Goal: Find specific page/section: Find specific page/section

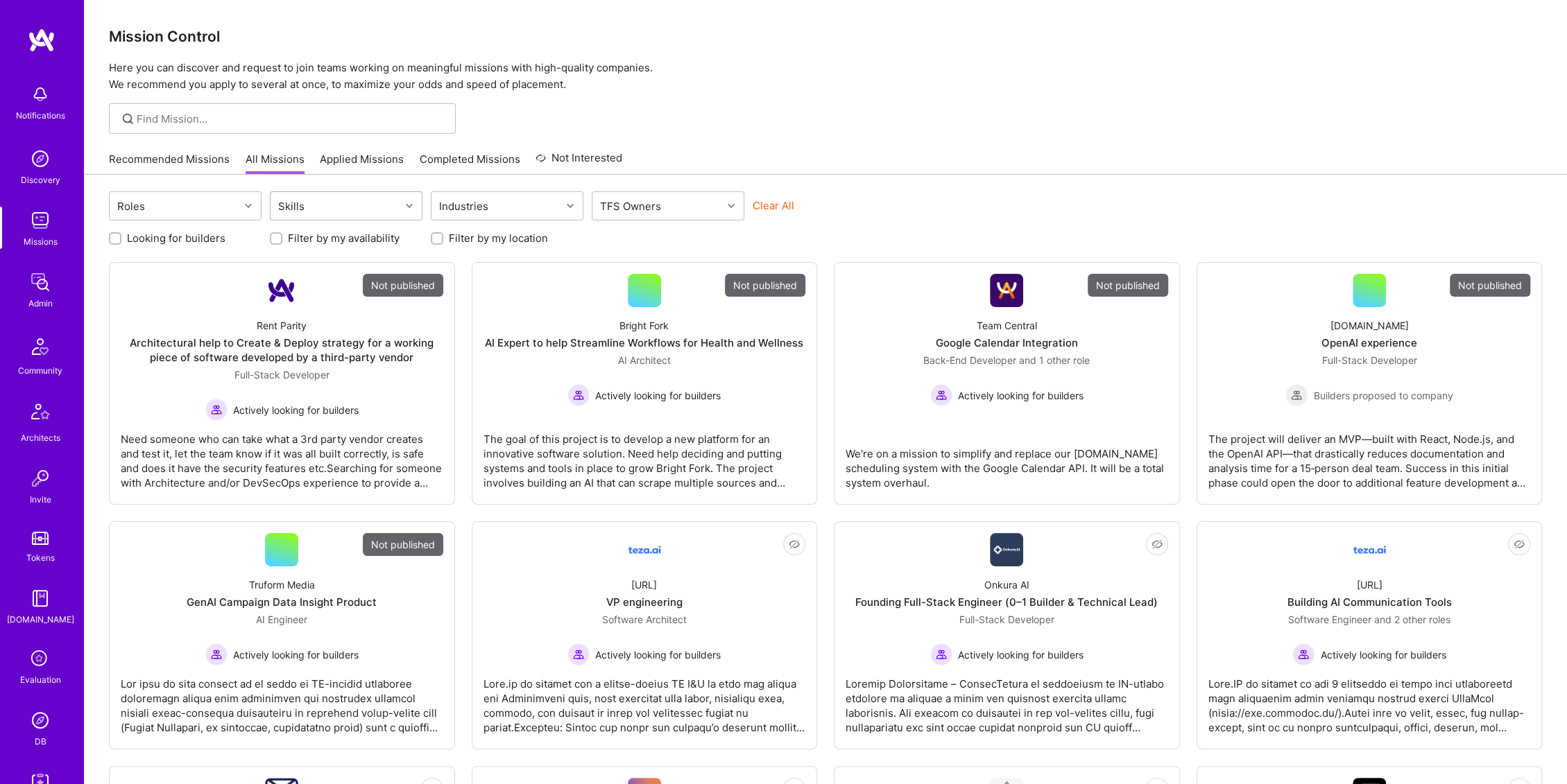
click at [369, 218] on div "Skills" at bounding box center [335, 206] width 130 height 28
click at [354, 203] on div "Skills" at bounding box center [335, 206] width 130 height 28
click at [324, 196] on div "Skills" at bounding box center [335, 206] width 130 height 28
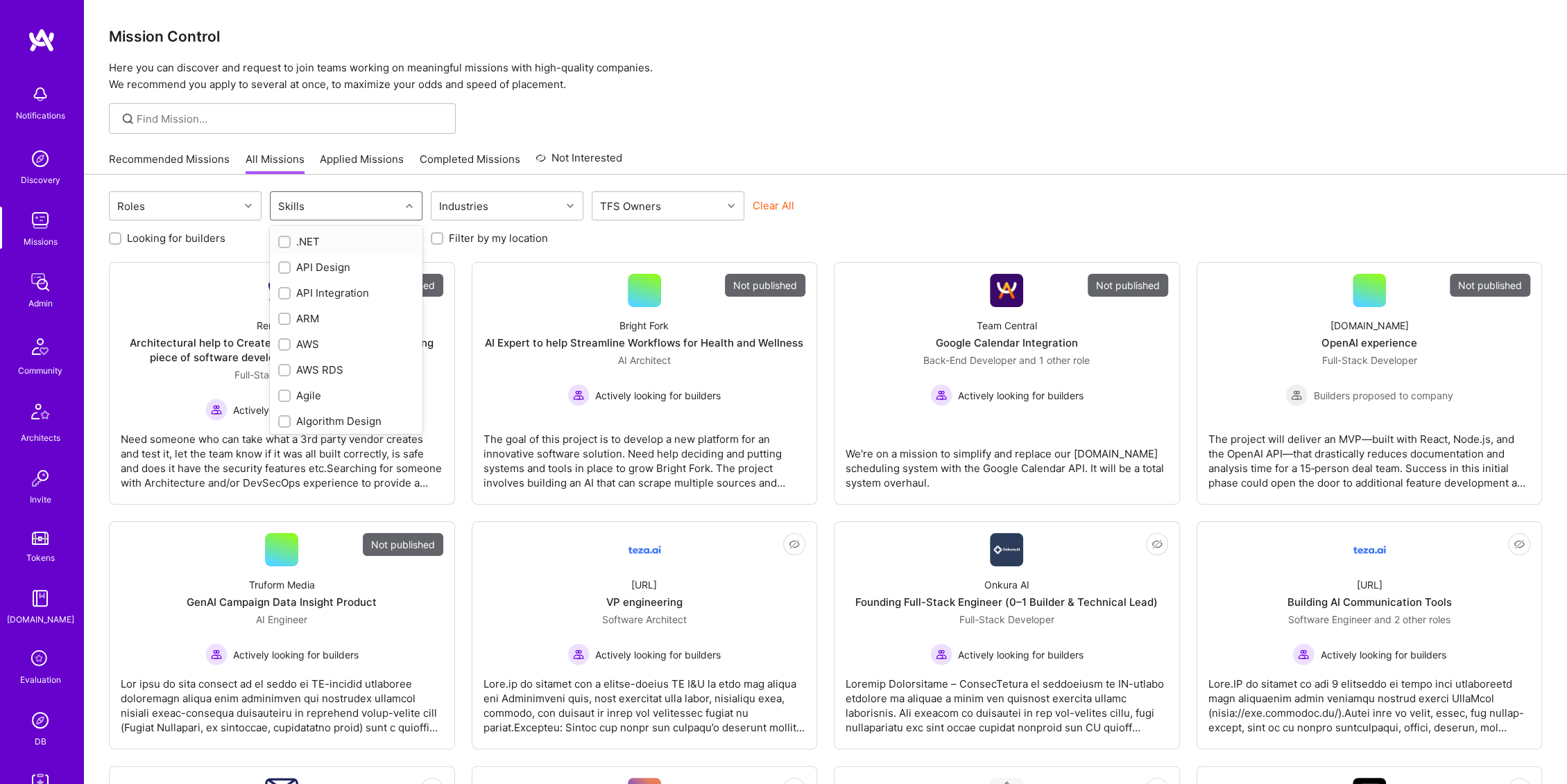
click at [289, 238] on input "checkbox" at bounding box center [286, 243] width 10 height 10
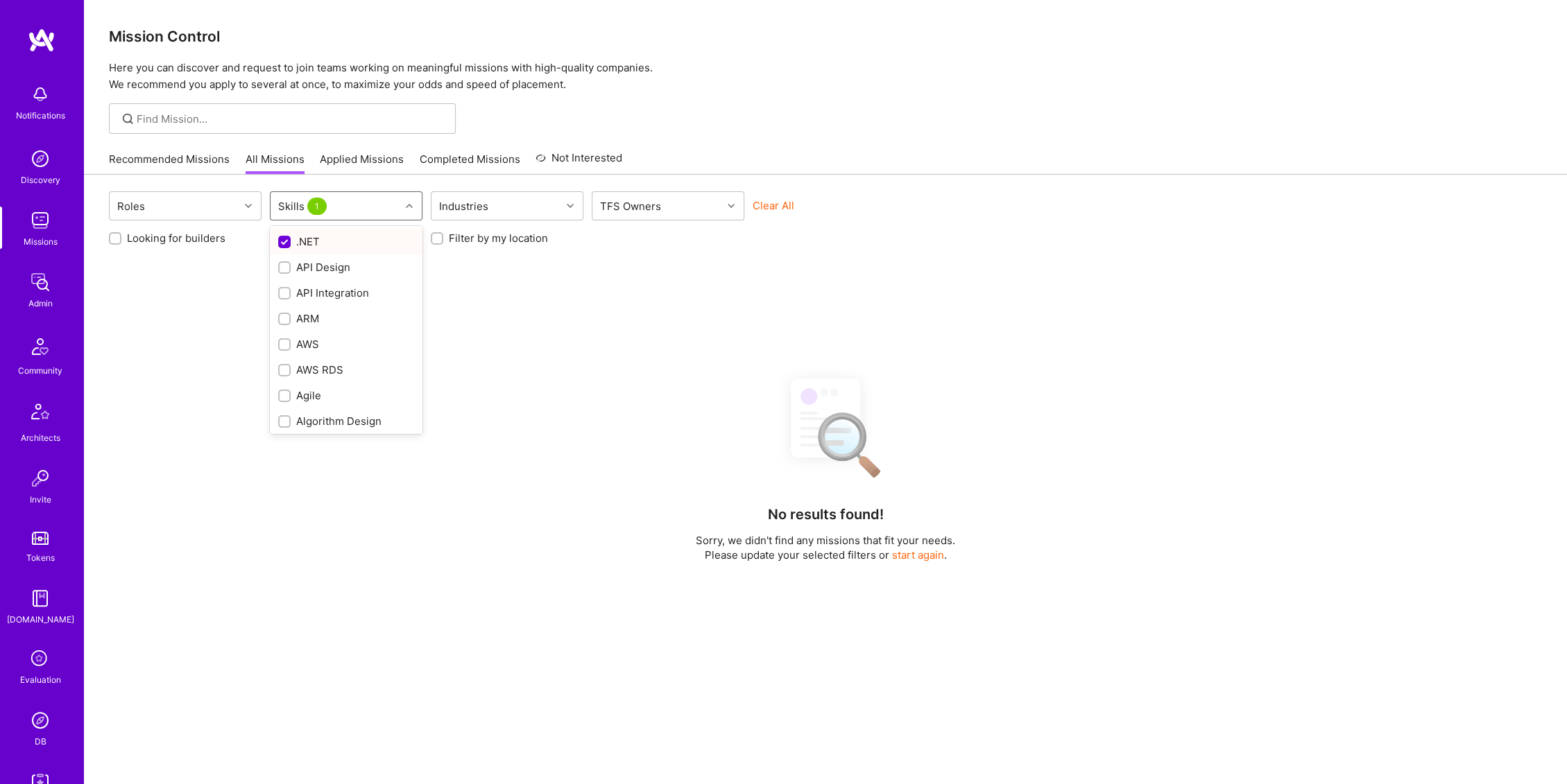
click at [287, 243] on input "checkbox" at bounding box center [286, 242] width 13 height 13
checkbox input "false"
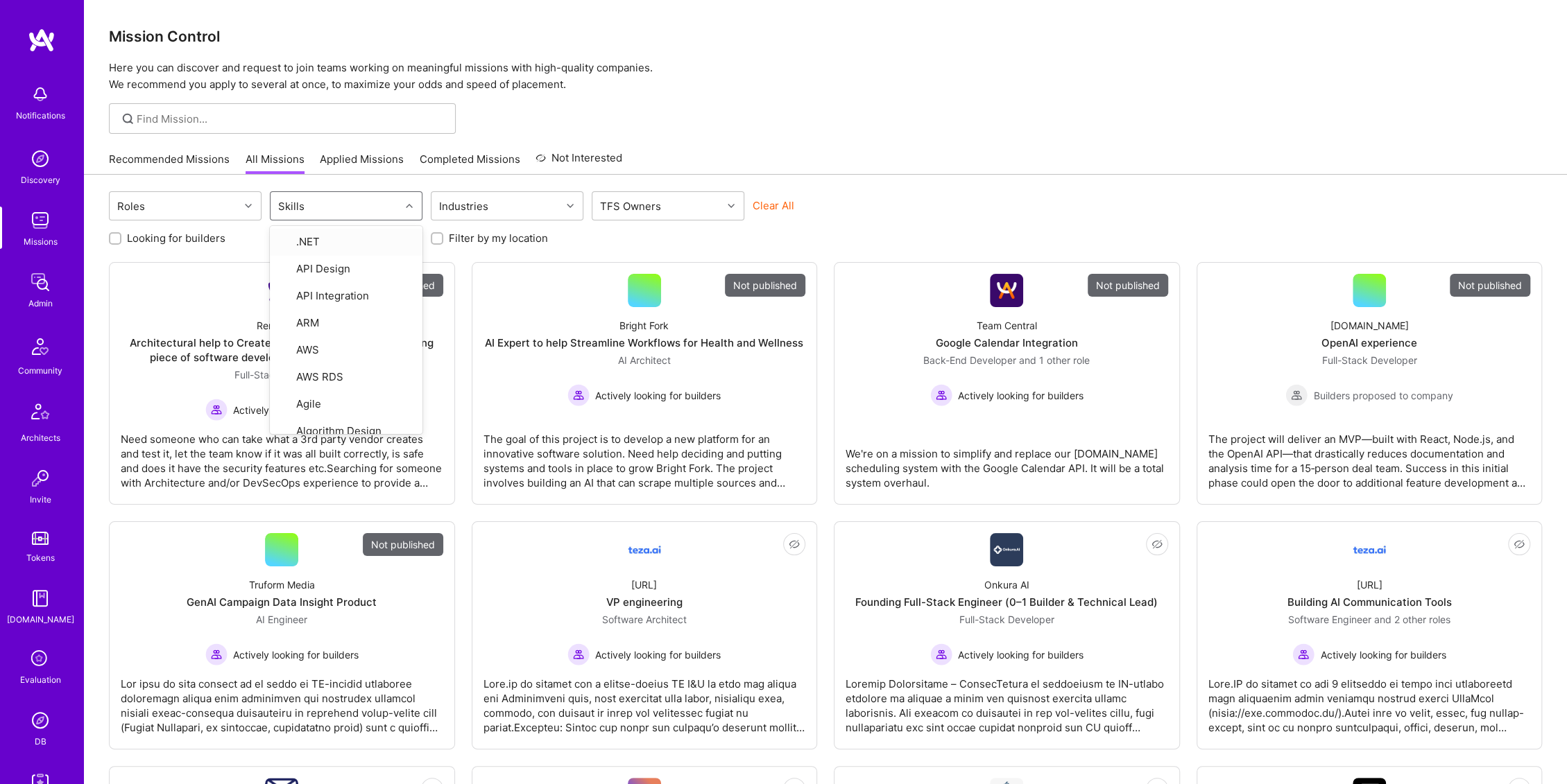
click at [558, 106] on div at bounding box center [825, 118] width 1483 height 31
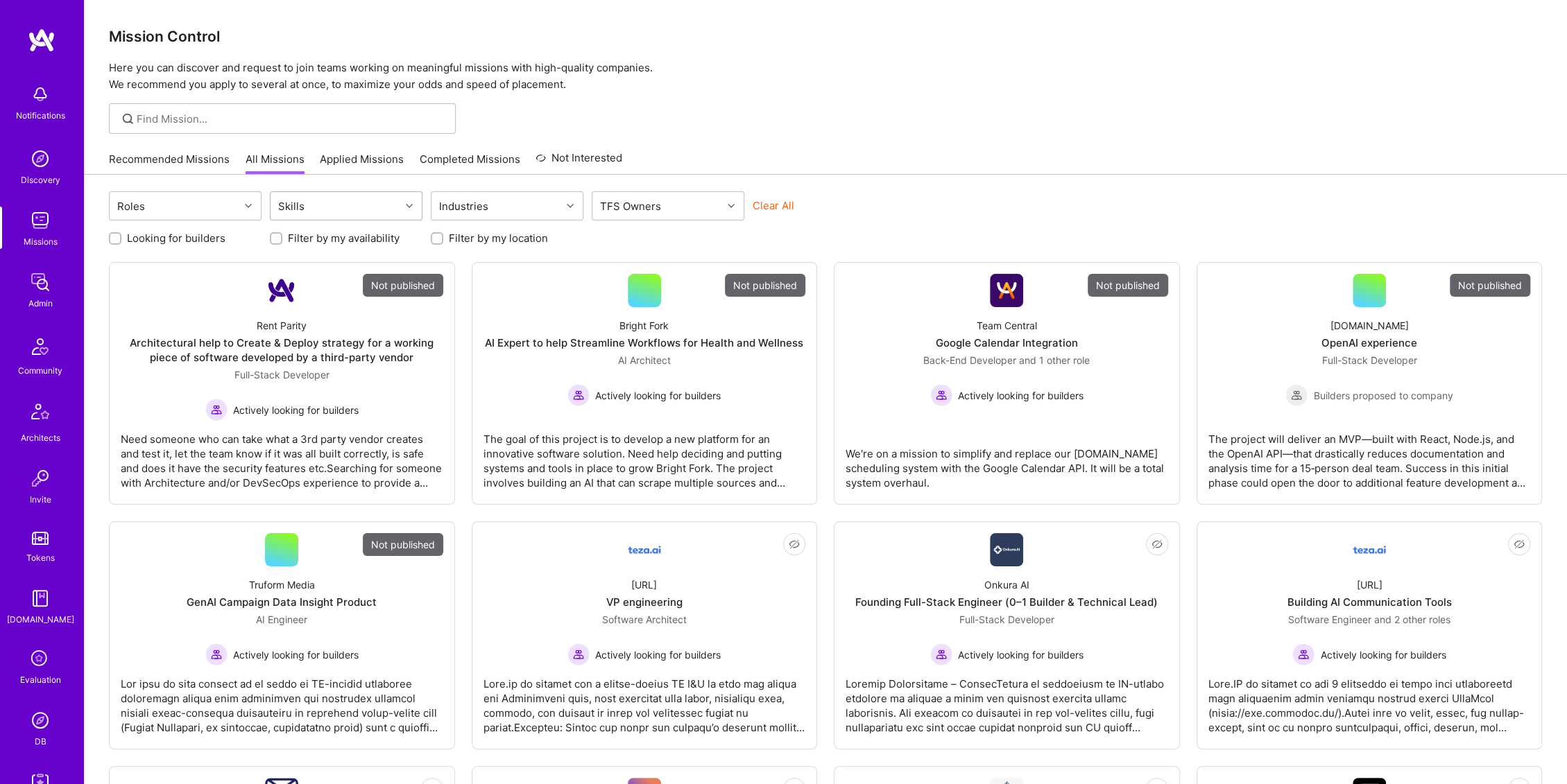
click at [356, 203] on div "Skills" at bounding box center [335, 206] width 130 height 28
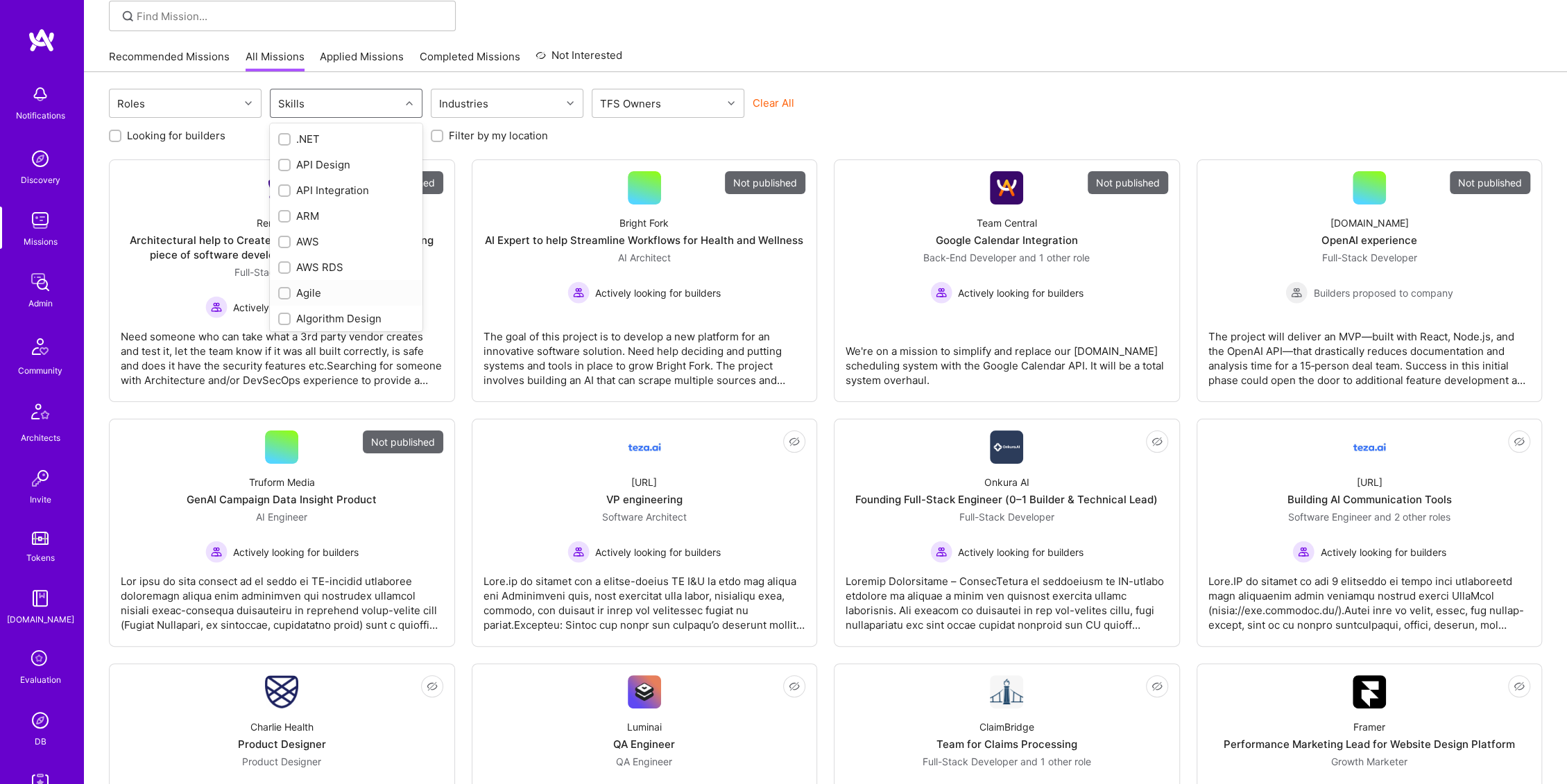
click at [306, 292] on div "Agile" at bounding box center [345, 293] width 136 height 15
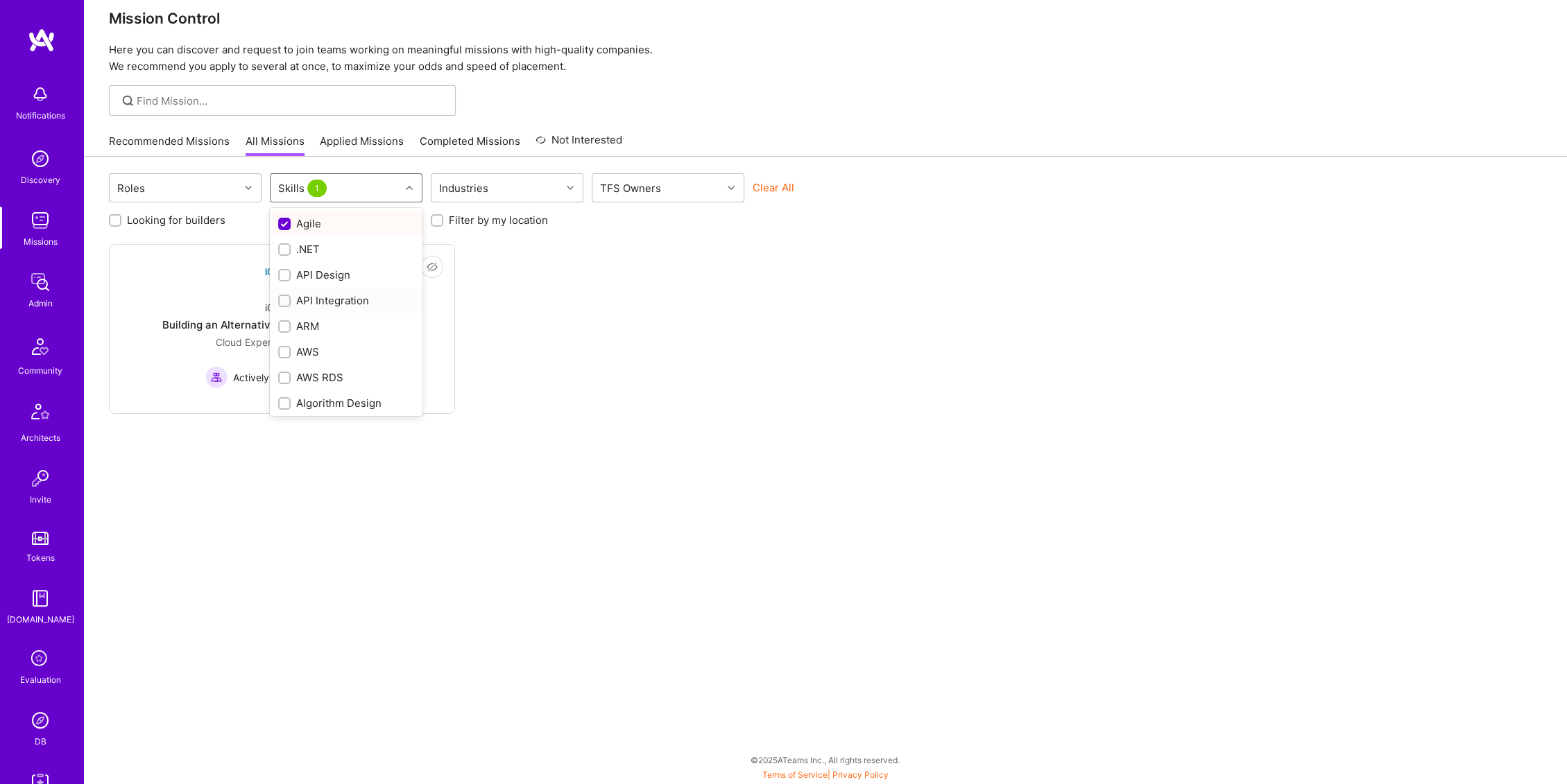
scroll to position [18, 0]
click at [285, 219] on input "checkbox" at bounding box center [286, 225] width 13 height 13
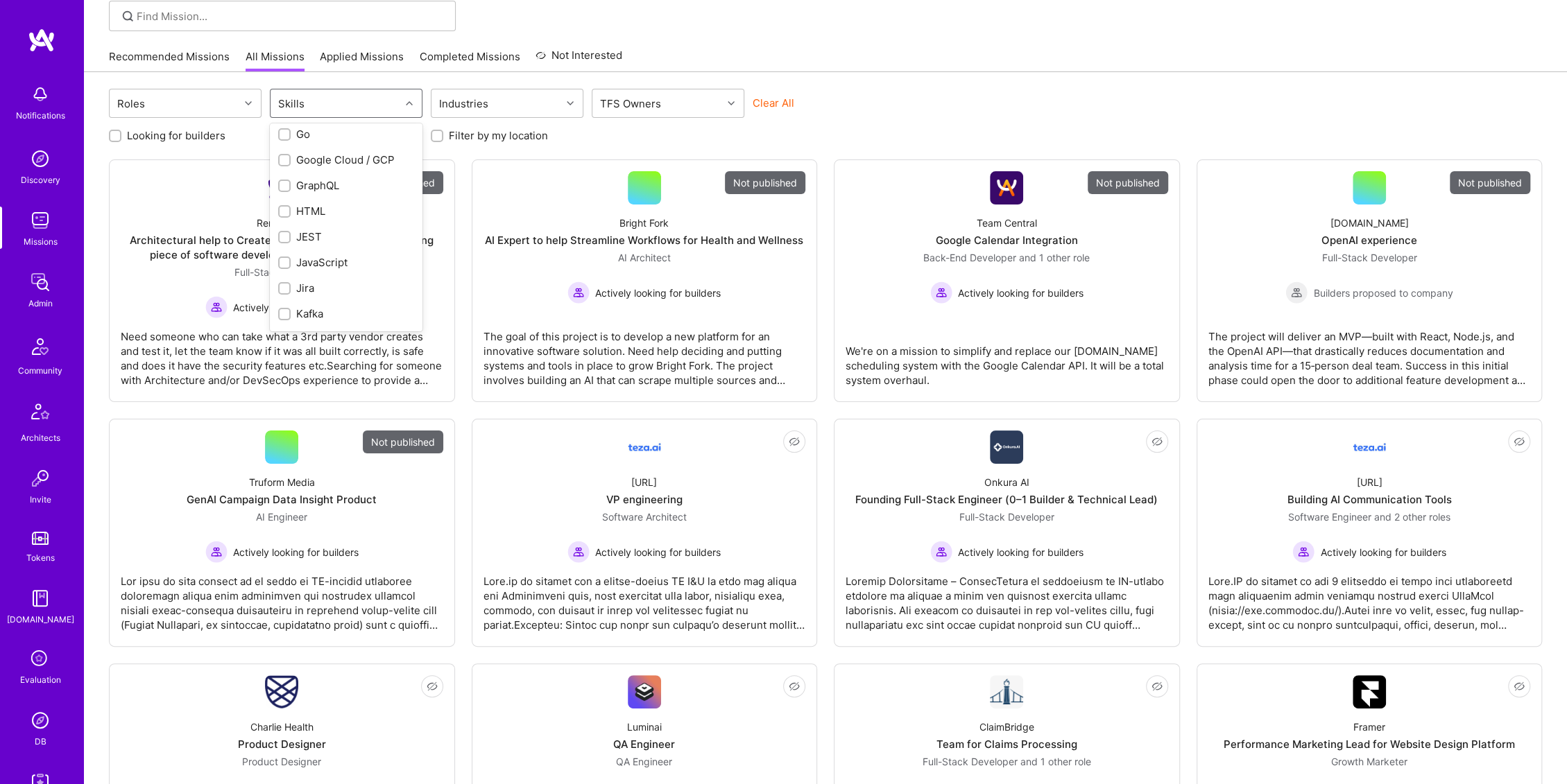
scroll to position [924, 0]
click at [308, 226] on div "LangGraph" at bounding box center [345, 229] width 136 height 15
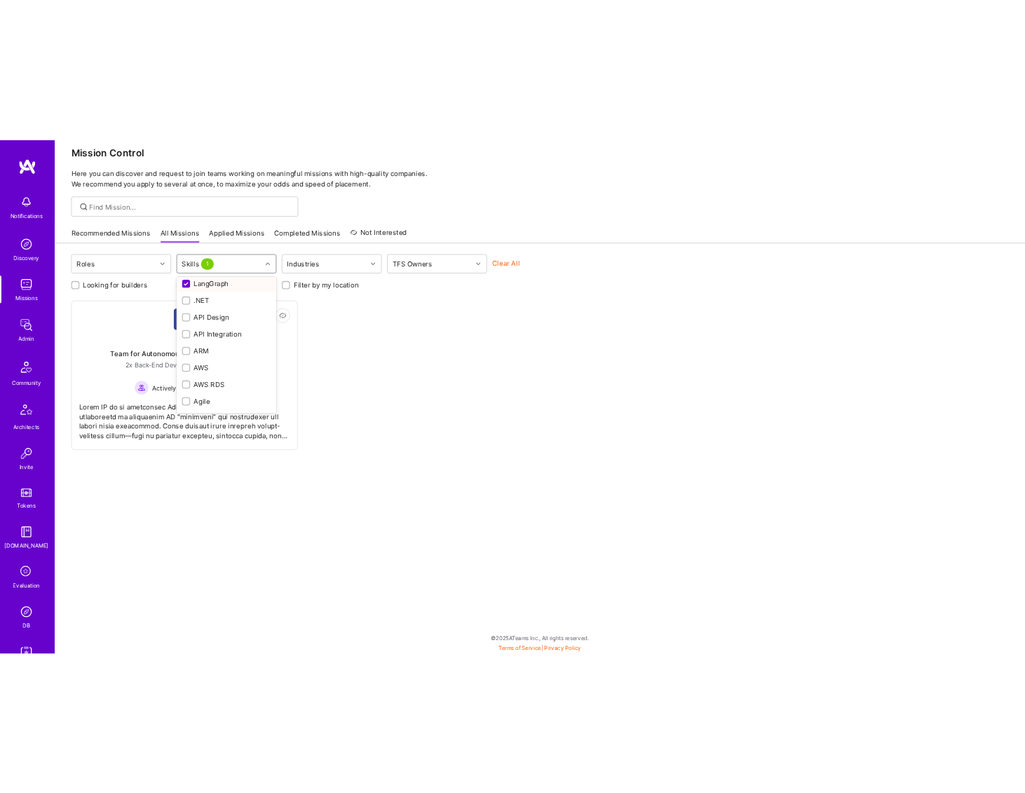
scroll to position [0, 0]
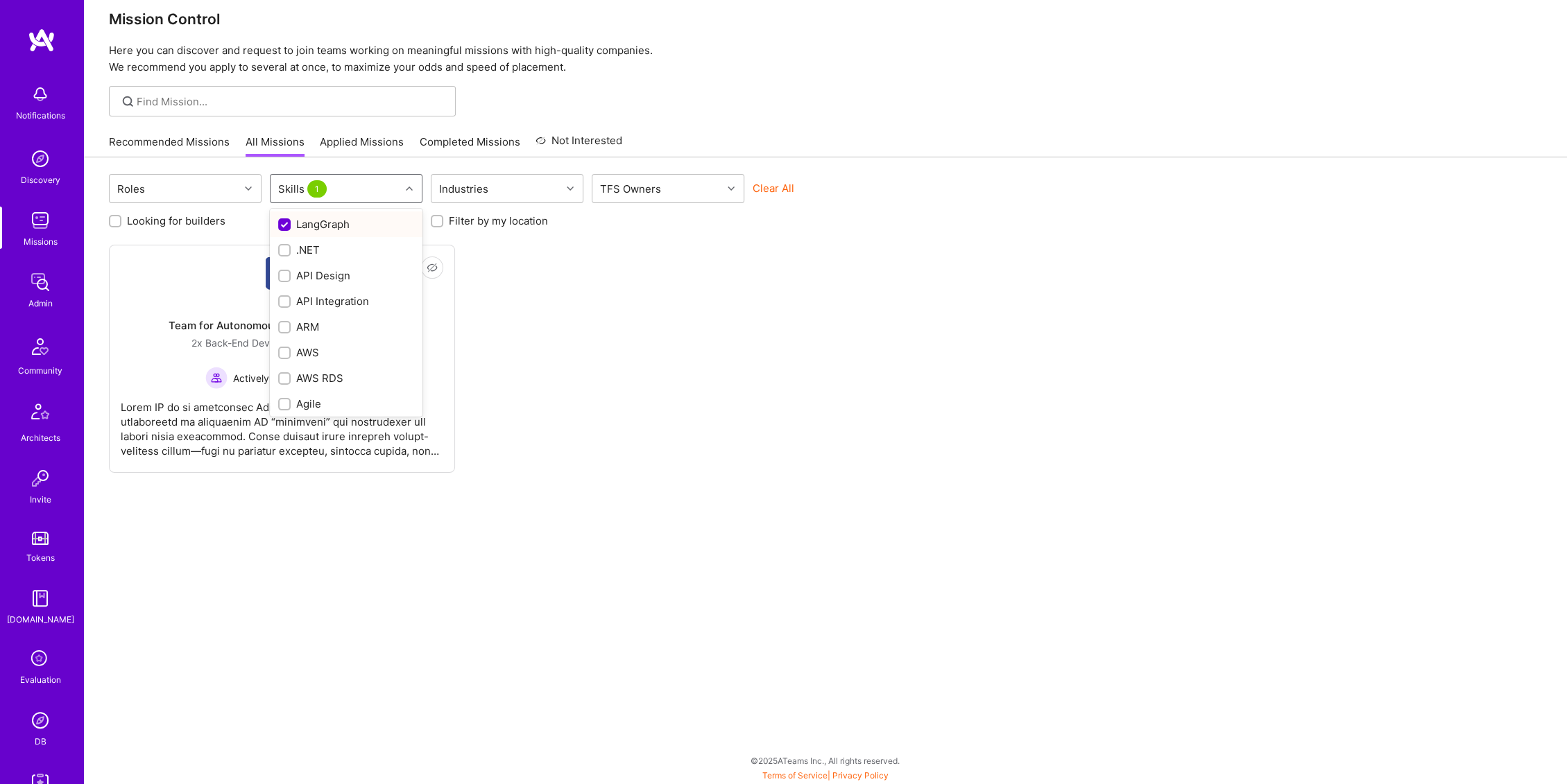
click at [282, 223] on input "checkbox" at bounding box center [286, 225] width 13 height 13
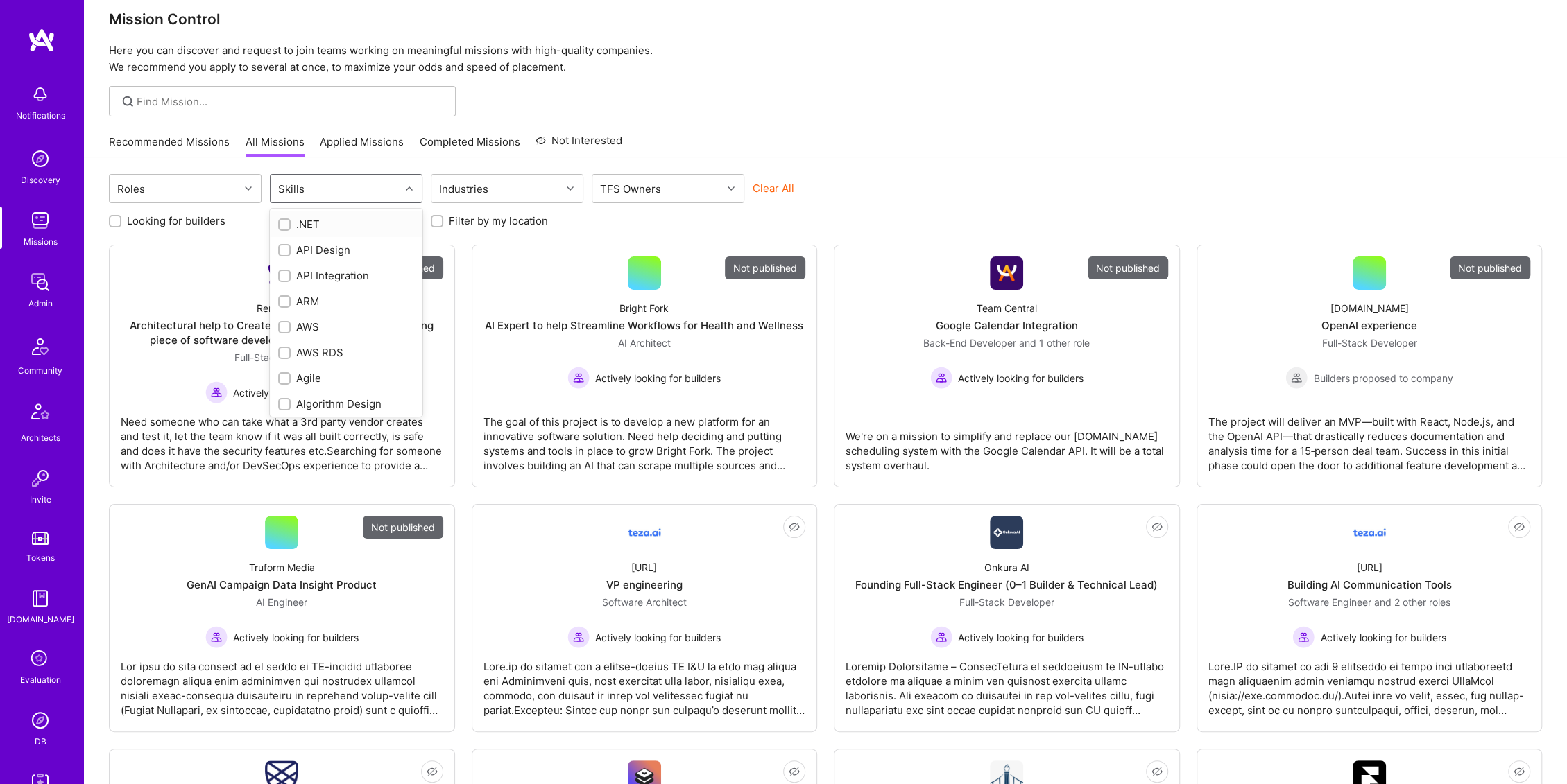
click at [287, 223] on input "checkbox" at bounding box center [286, 225] width 10 height 10
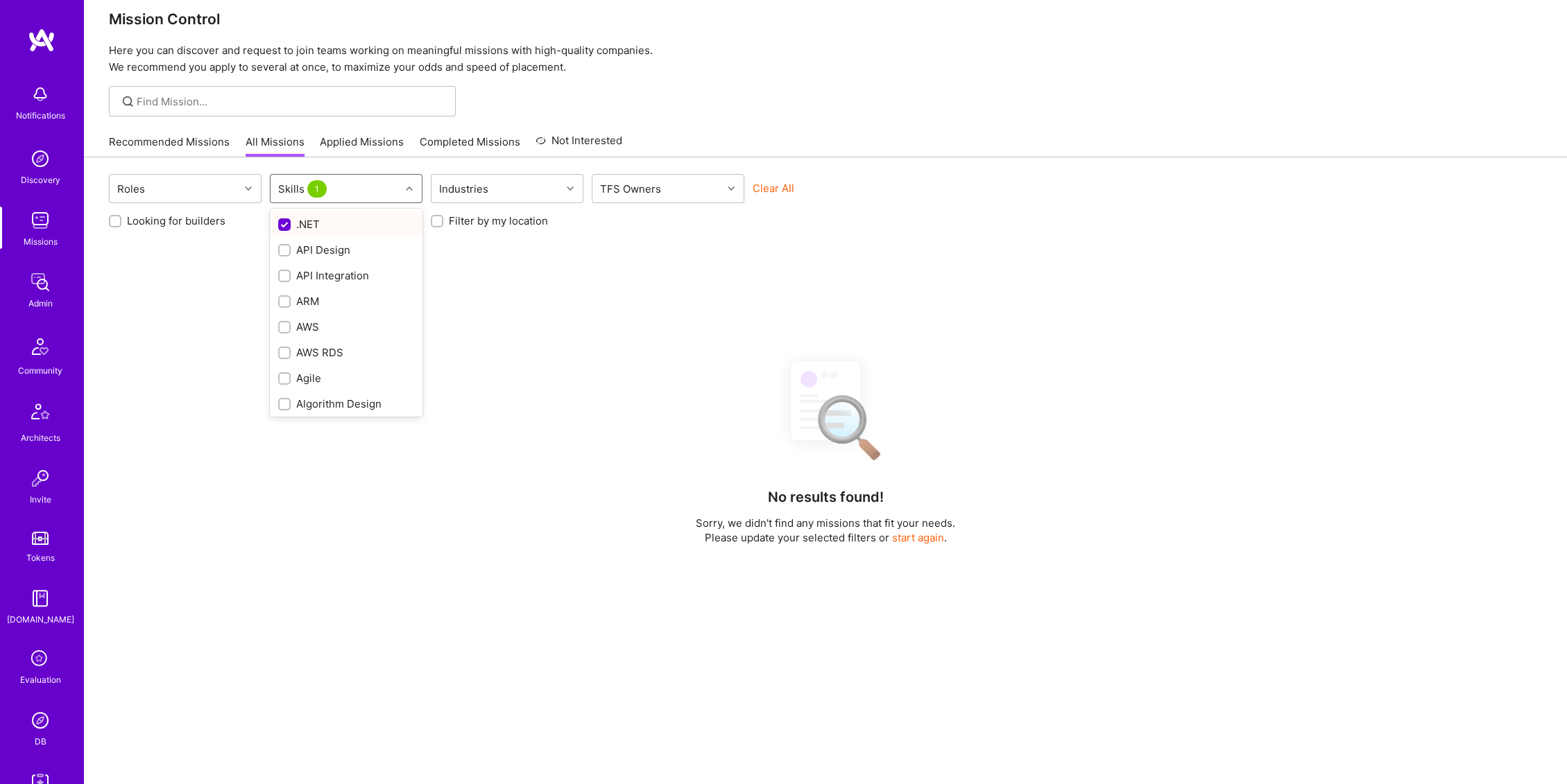
click at [287, 223] on input "checkbox" at bounding box center [286, 225] width 13 height 13
checkbox input "false"
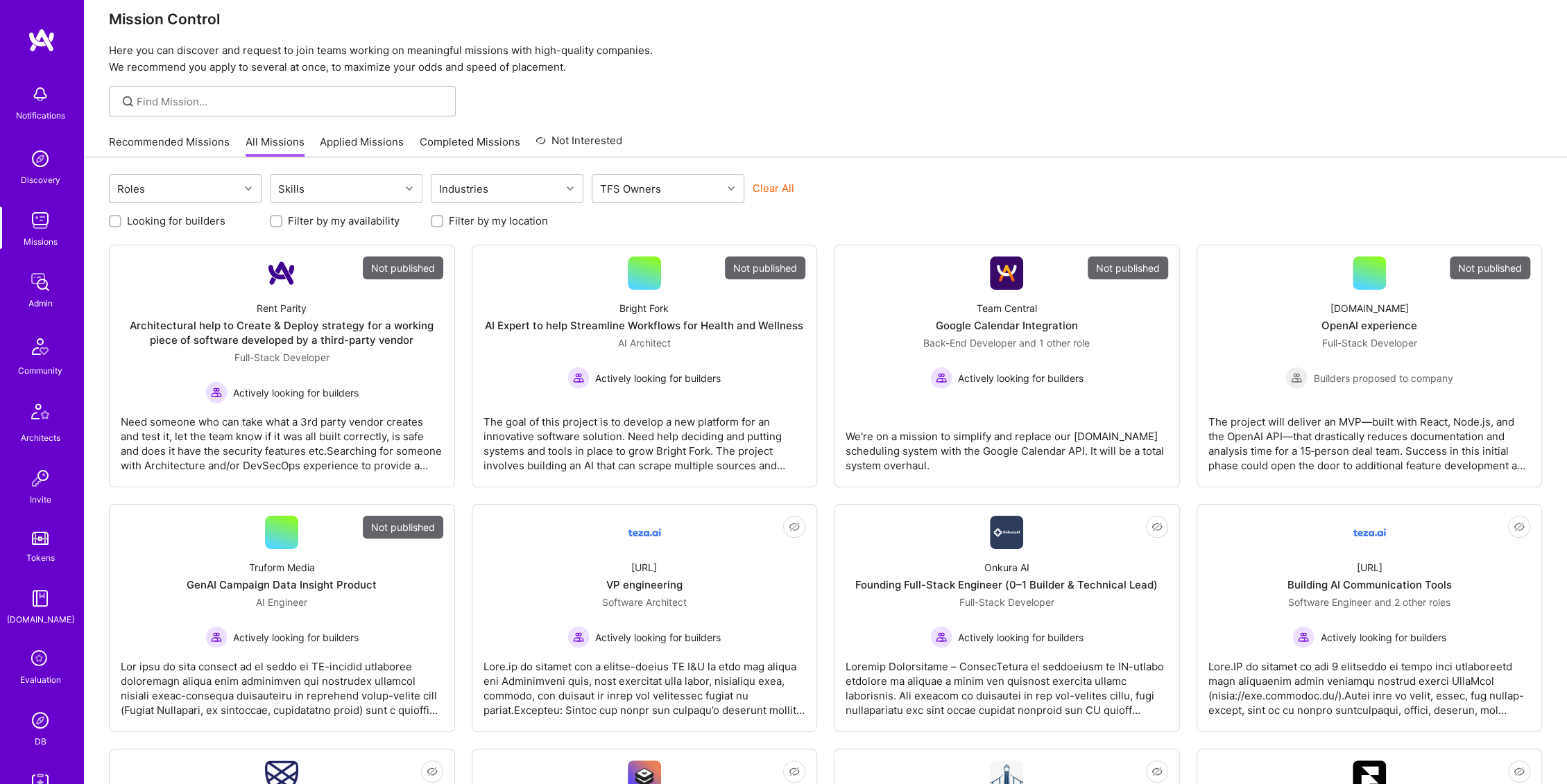
click at [916, 133] on div "Recommended Missions All Missions Applied Missions Completed Missions Not Inter…" at bounding box center [825, 141] width 1433 height 30
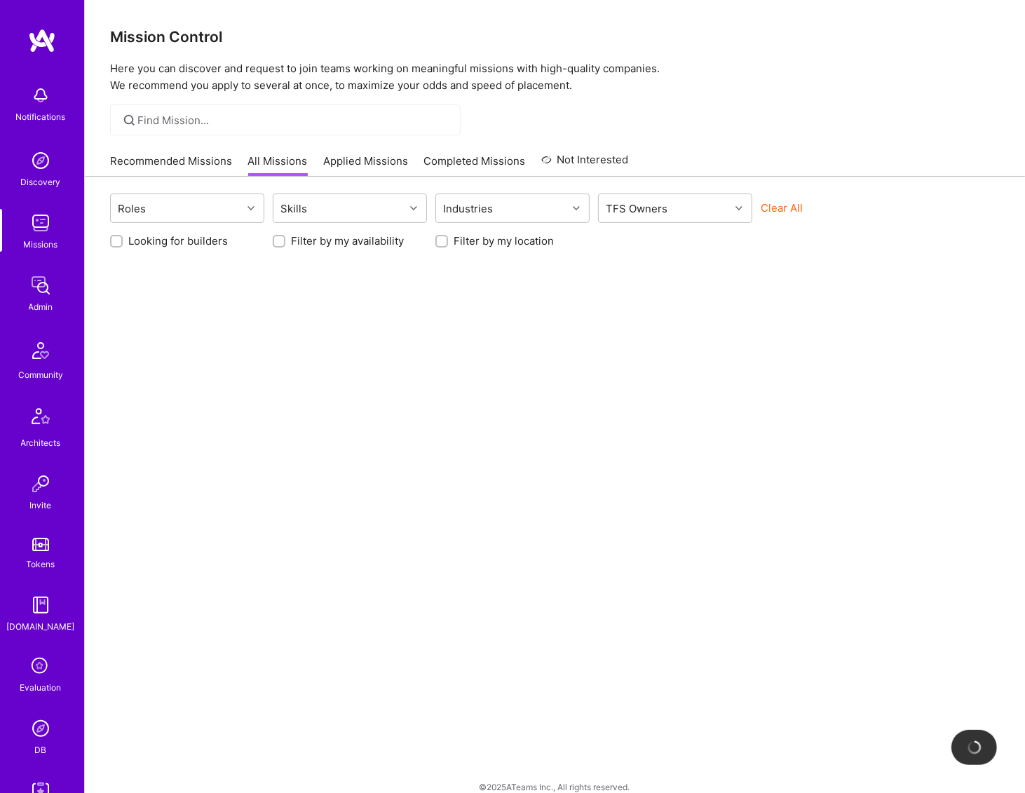
scroll to position [18, 0]
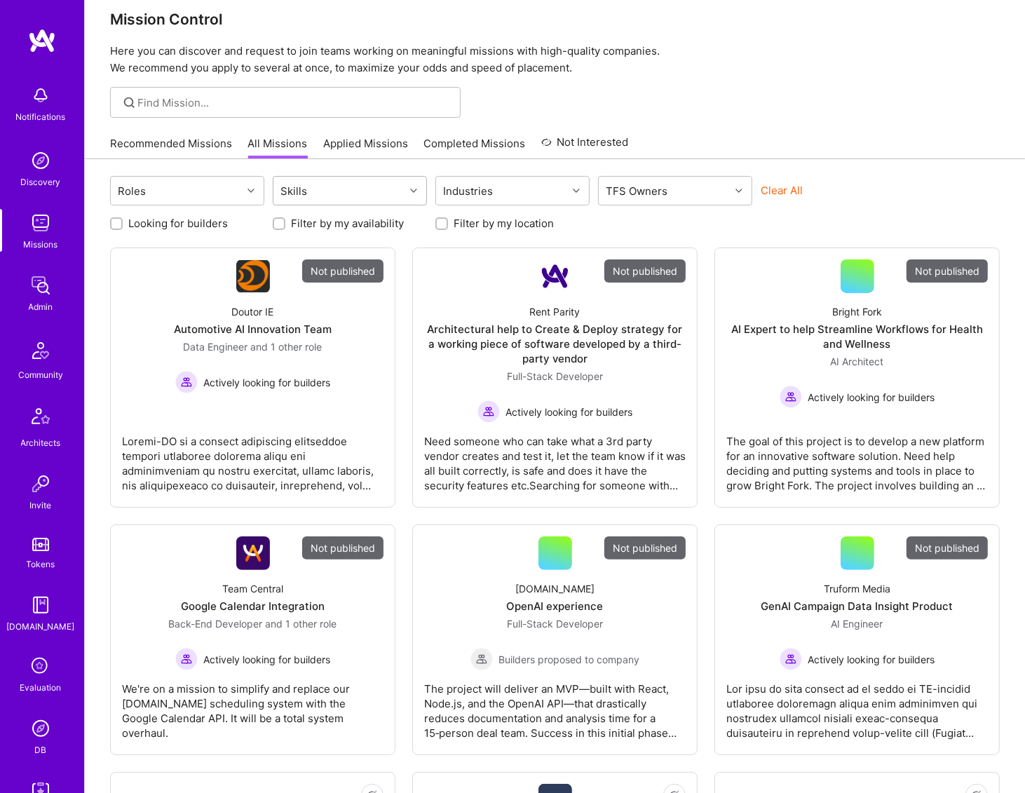
drag, startPoint x: 382, startPoint y: 187, endPoint x: 400, endPoint y: 187, distance: 17.5
click at [383, 187] on div "Skills" at bounding box center [339, 191] width 131 height 28
